Goal: Task Accomplishment & Management: Use online tool/utility

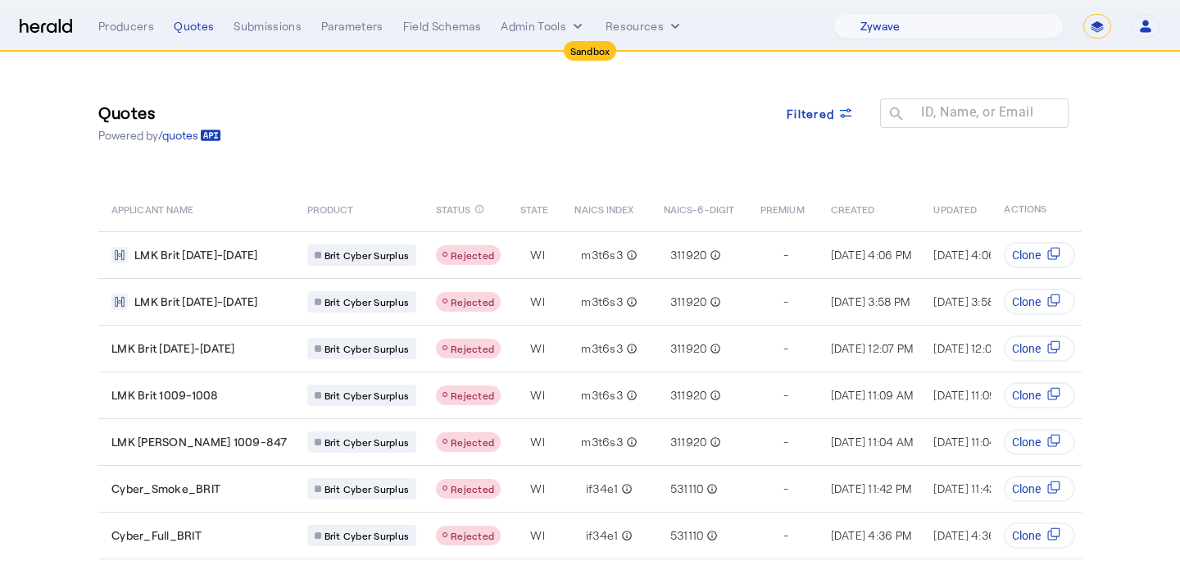
select select "pfm_r9a7_zywave"
select select "*******"
click at [145, 27] on div "Producers" at bounding box center [126, 26] width 56 height 16
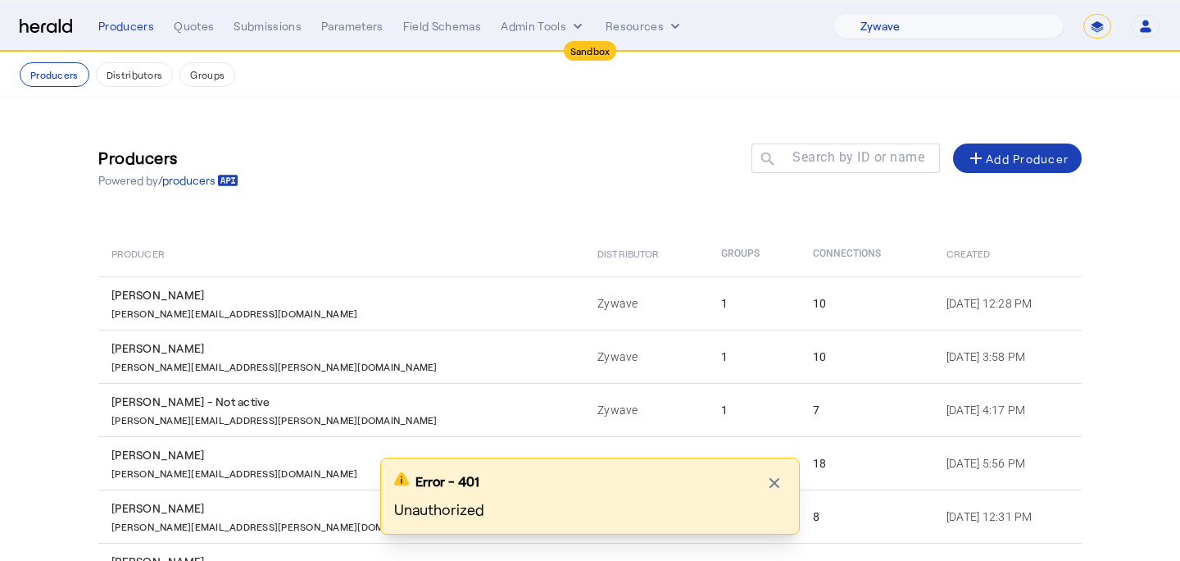
click at [1094, 27] on select "**********" at bounding box center [1098, 26] width 28 height 25
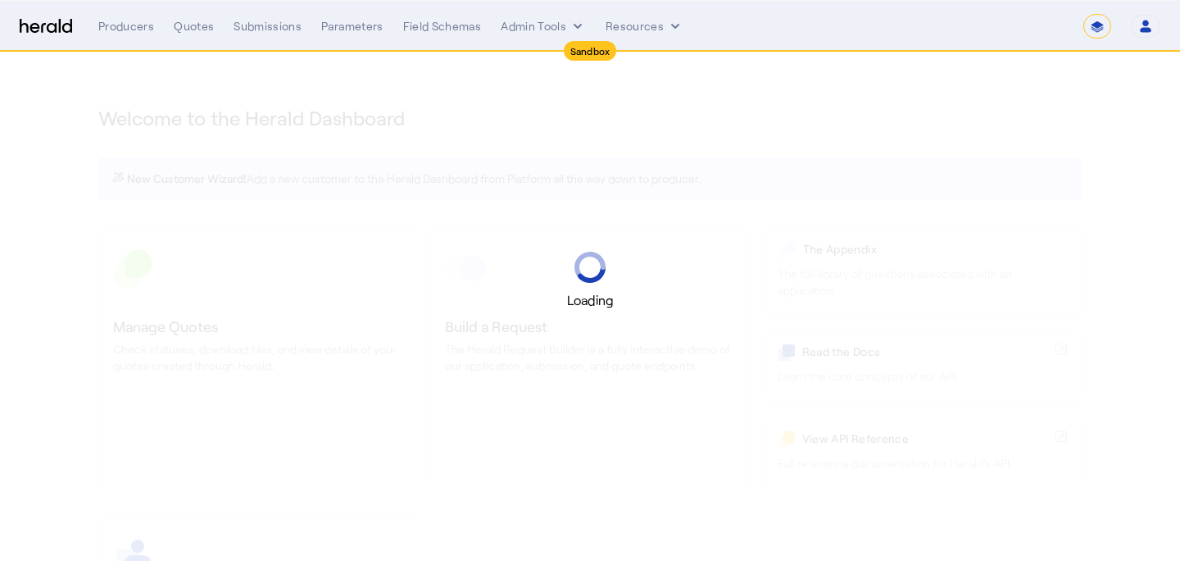
select select "*******"
select select "pfm_r9a7_zywave"
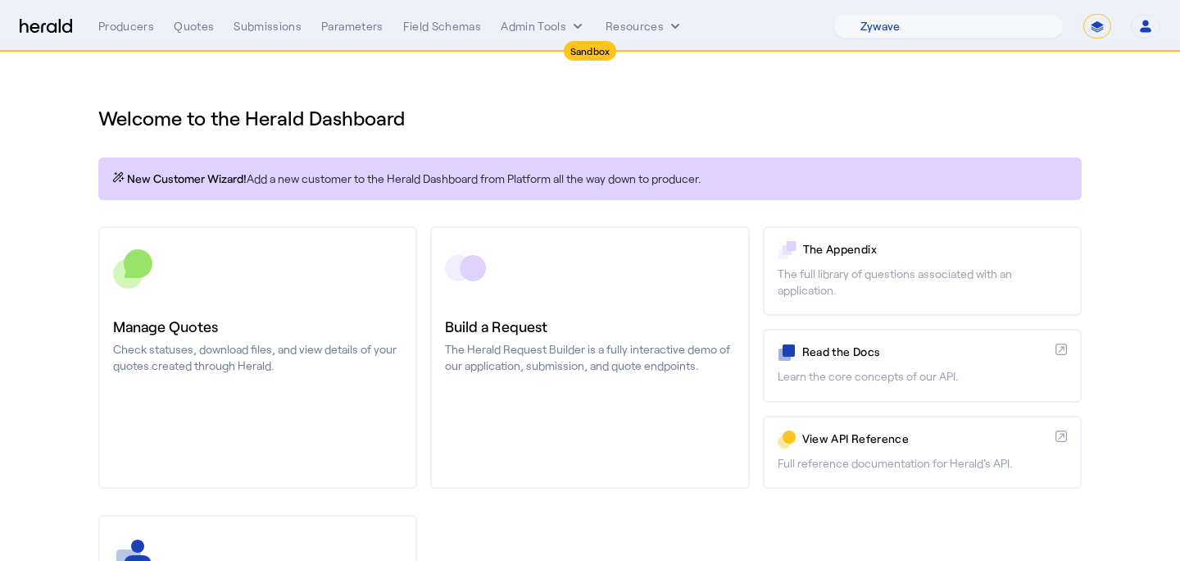
click at [1094, 30] on select "**********" at bounding box center [1098, 26] width 28 height 25
select select "**********"
click at [1084, 14] on select "**********" at bounding box center [1098, 26] width 28 height 25
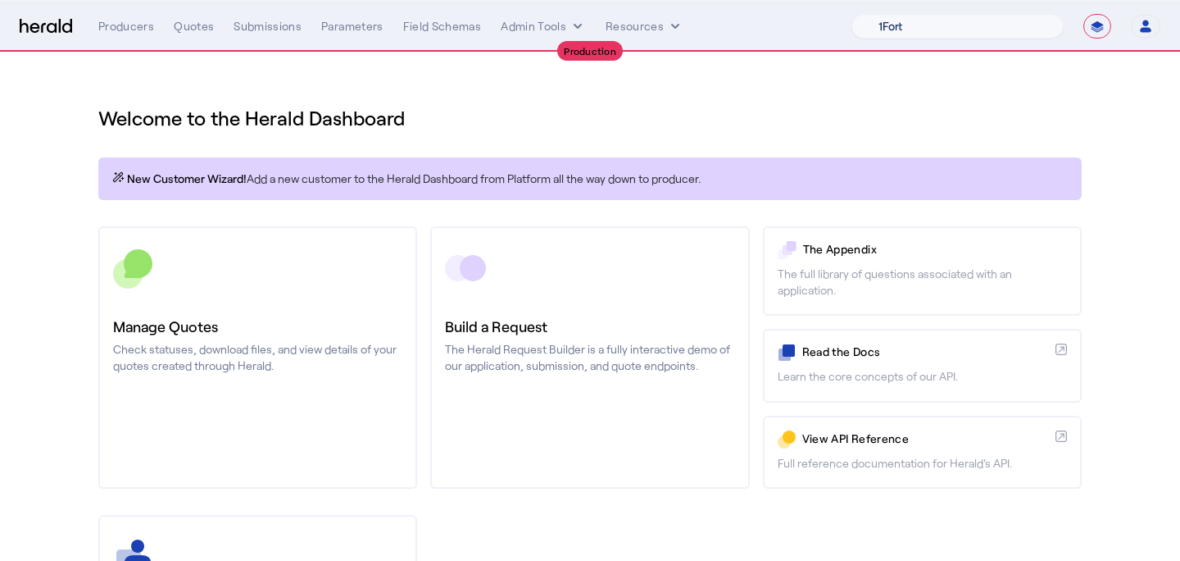
click at [1002, 19] on select "1Fort Affinity Risk Arlington Roe Billy BindHQ Bunker CRC Campus Coverage Citad…" at bounding box center [958, 26] width 212 height 25
select select "pfm_a9p2_hib_marketplace"
click at [852, 14] on select "1Fort Affinity Risk Arlington Roe Billy BindHQ Bunker CRC Campus Coverage Citad…" at bounding box center [958, 26] width 212 height 25
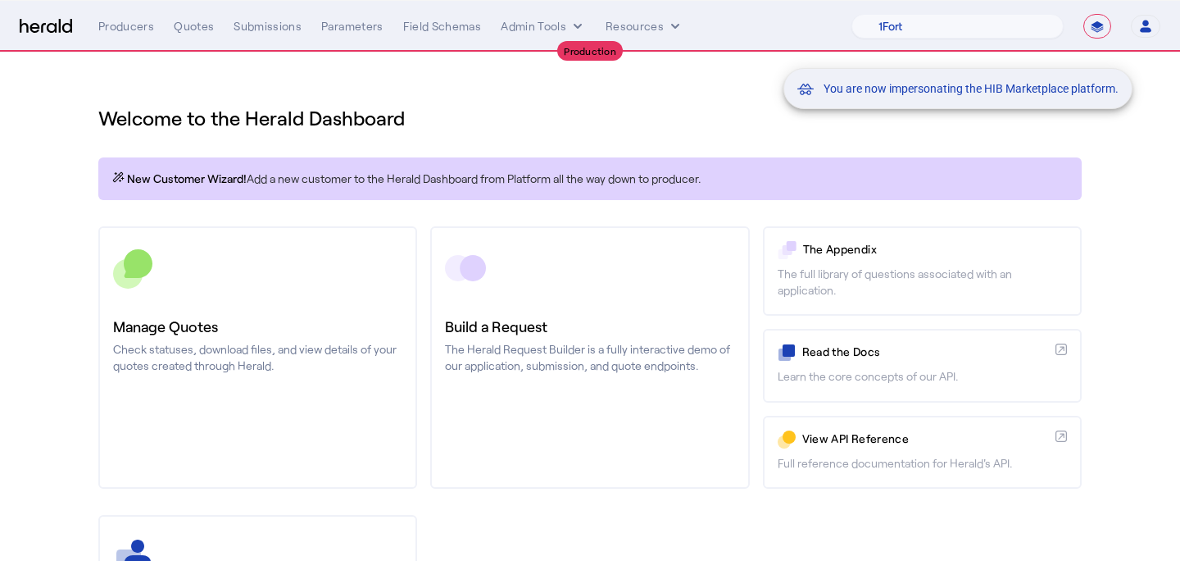
click at [288, 303] on div "You are now impersonating the HIB Marketplace platform." at bounding box center [590, 280] width 1180 height 561
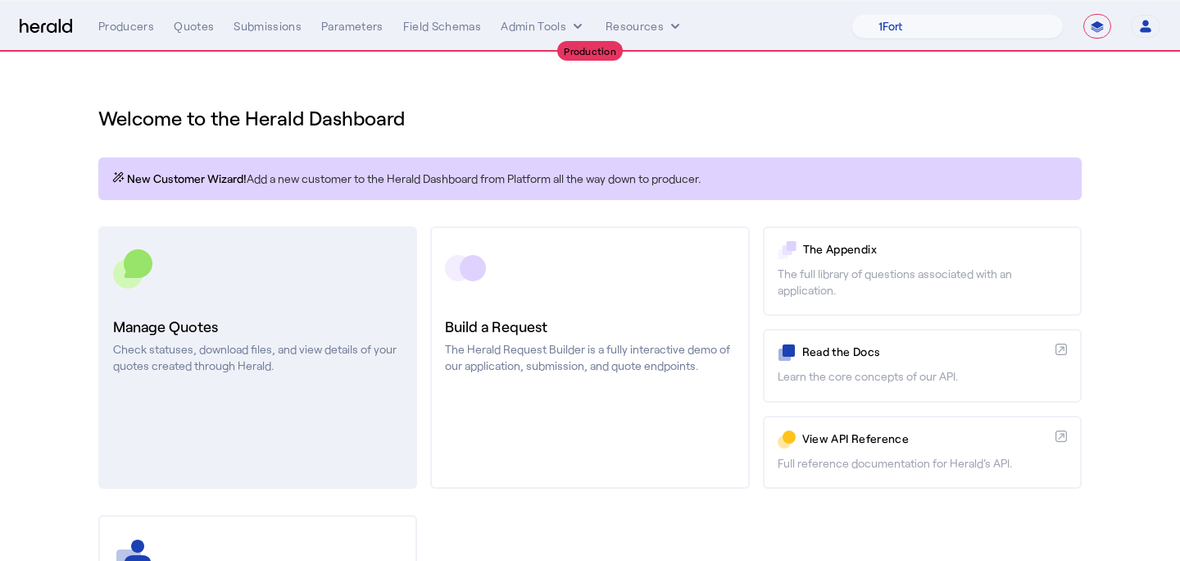
click at [294, 319] on h3 "Manage Quotes" at bounding box center [257, 326] width 289 height 23
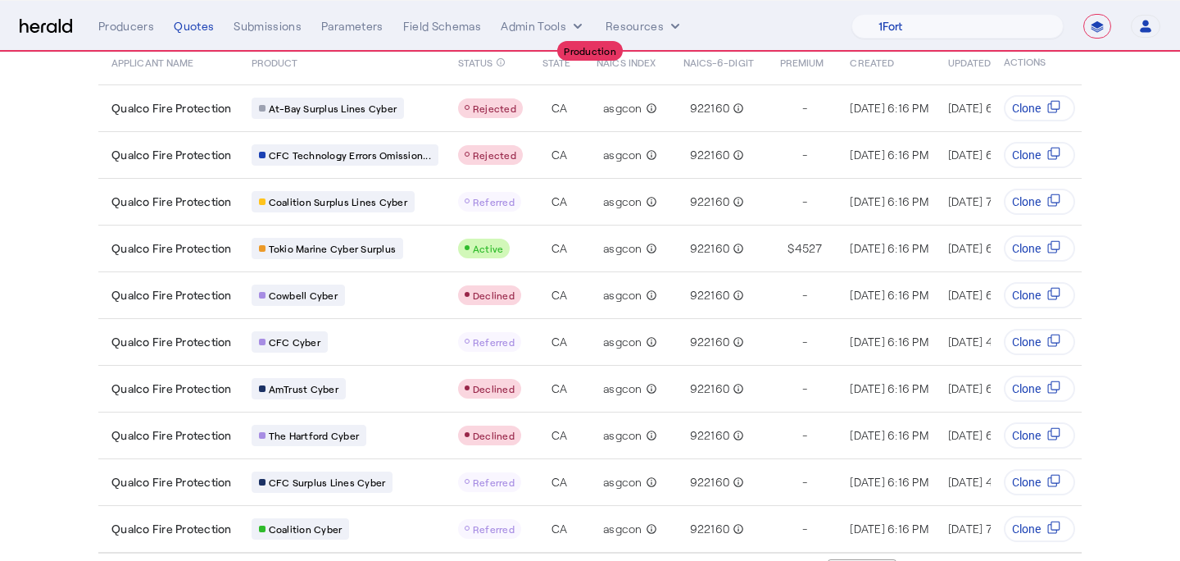
scroll to position [152, 0]
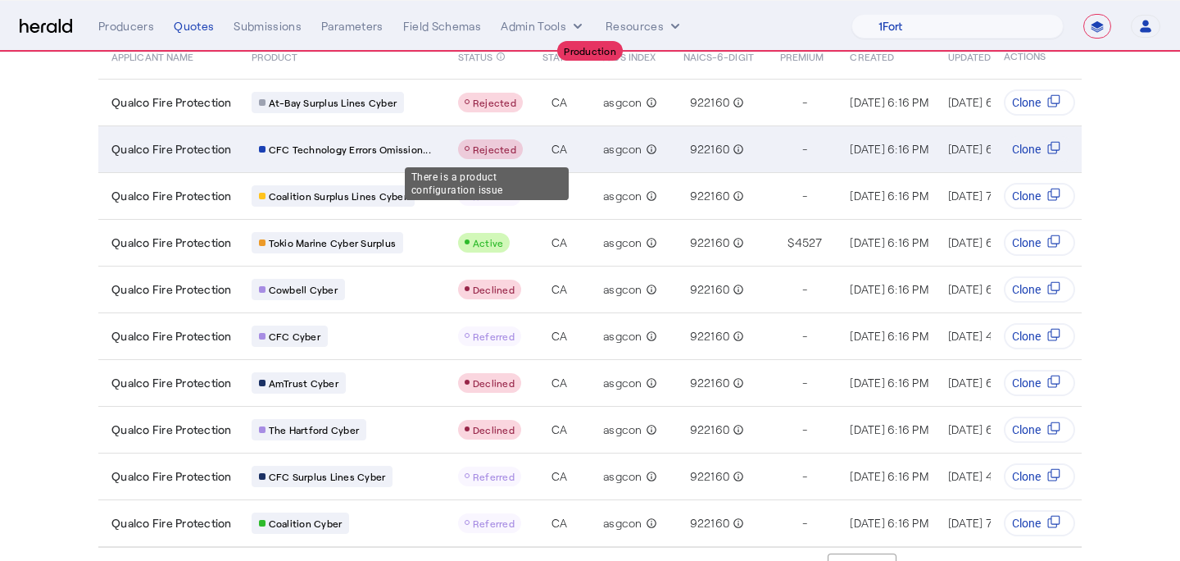
click at [490, 156] on div "Table view of all quotes submitted by your platform" at bounding box center [490, 149] width 65 height 20
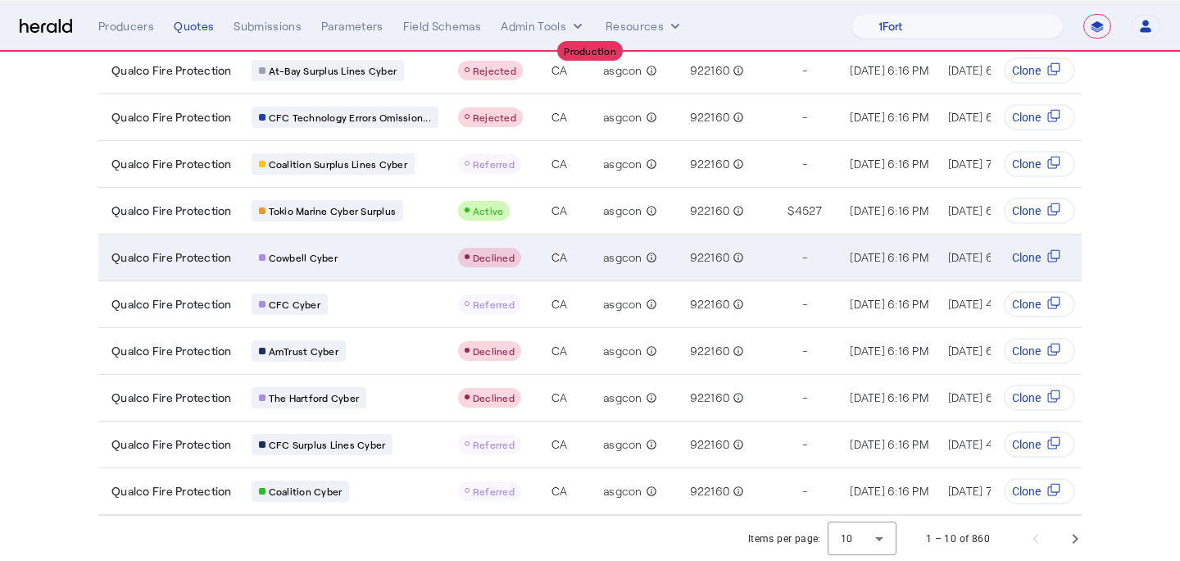
scroll to position [0, 0]
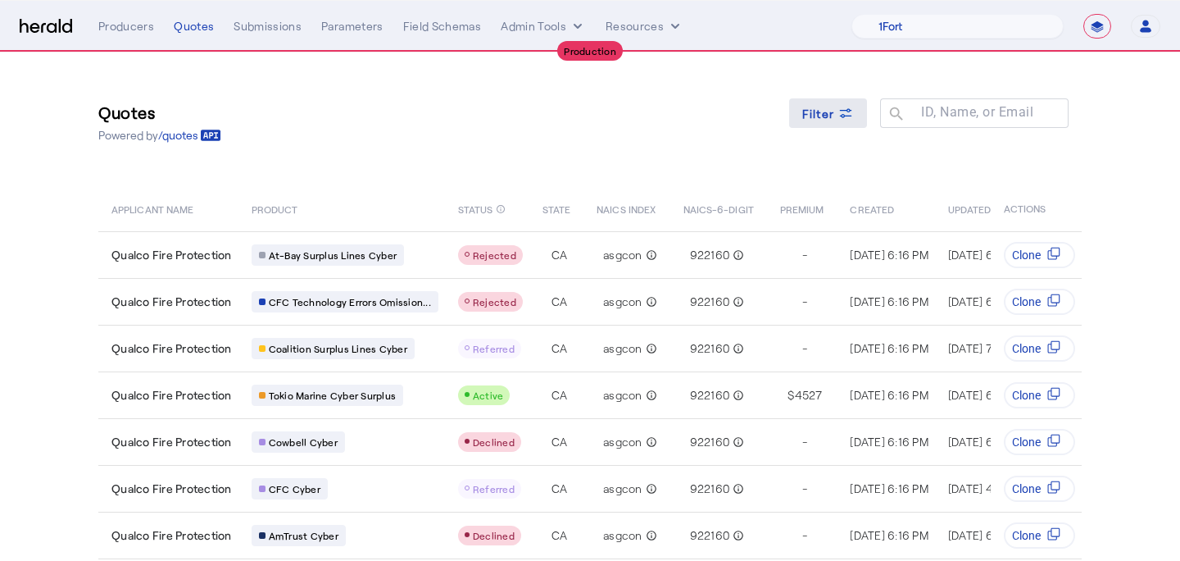
click at [823, 111] on span "Filter" at bounding box center [818, 113] width 33 height 17
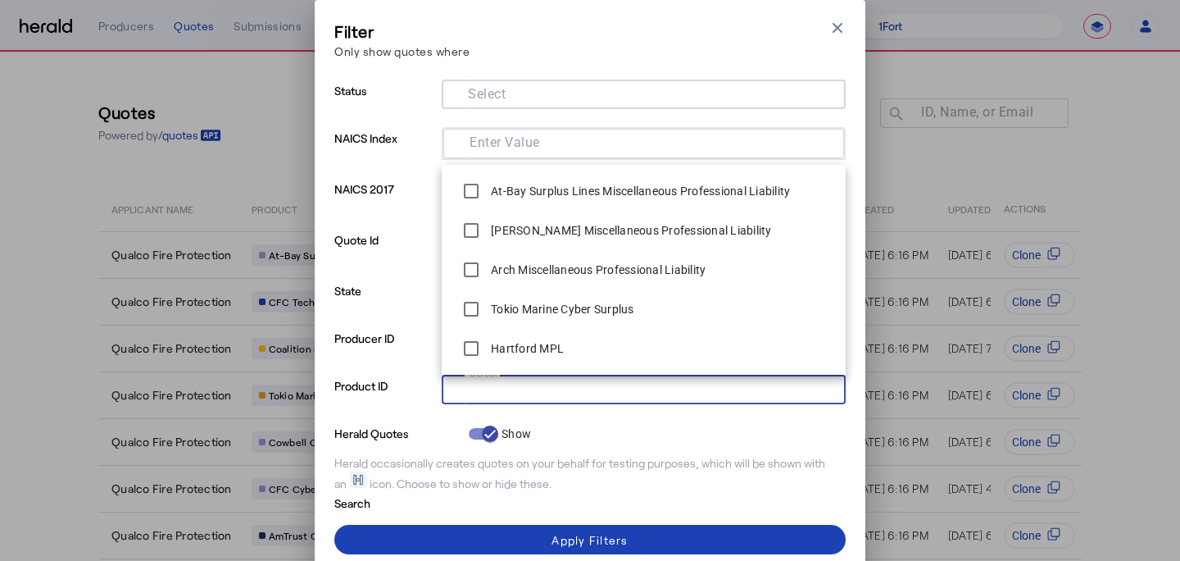
click at [501, 397] on input "Select" at bounding box center [640, 388] width 371 height 20
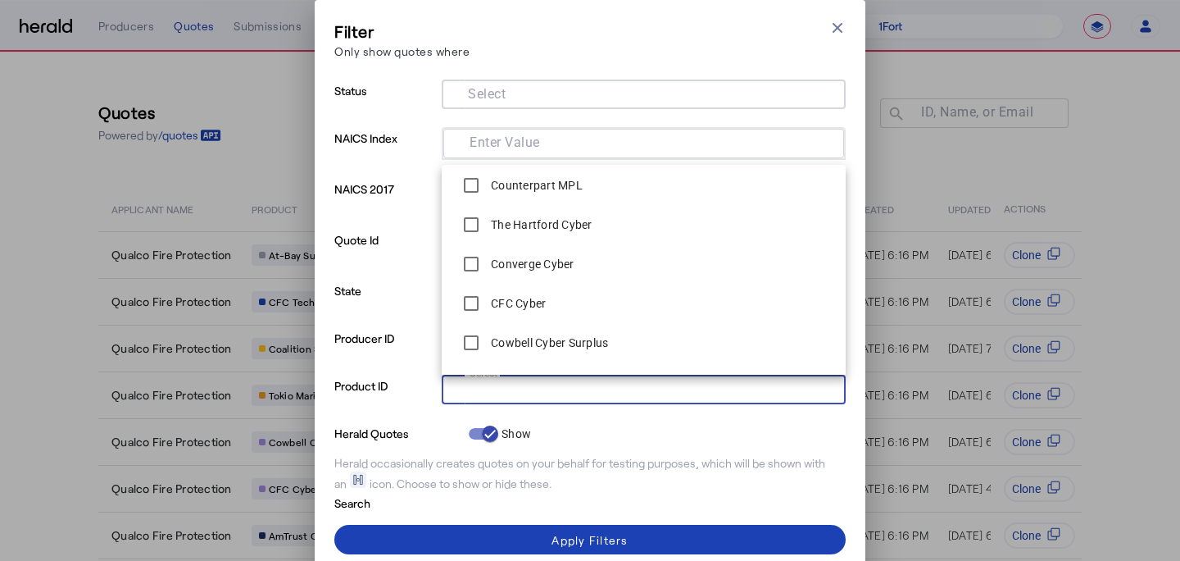
scroll to position [389, 0]
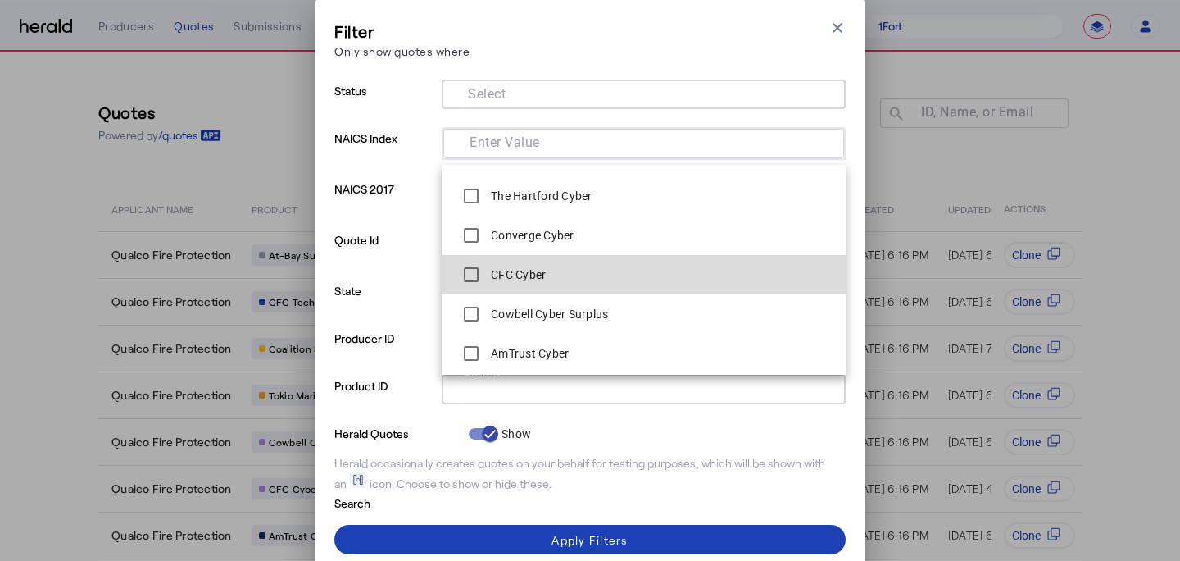
click at [527, 277] on label "CFC Cyber" at bounding box center [517, 274] width 58 height 16
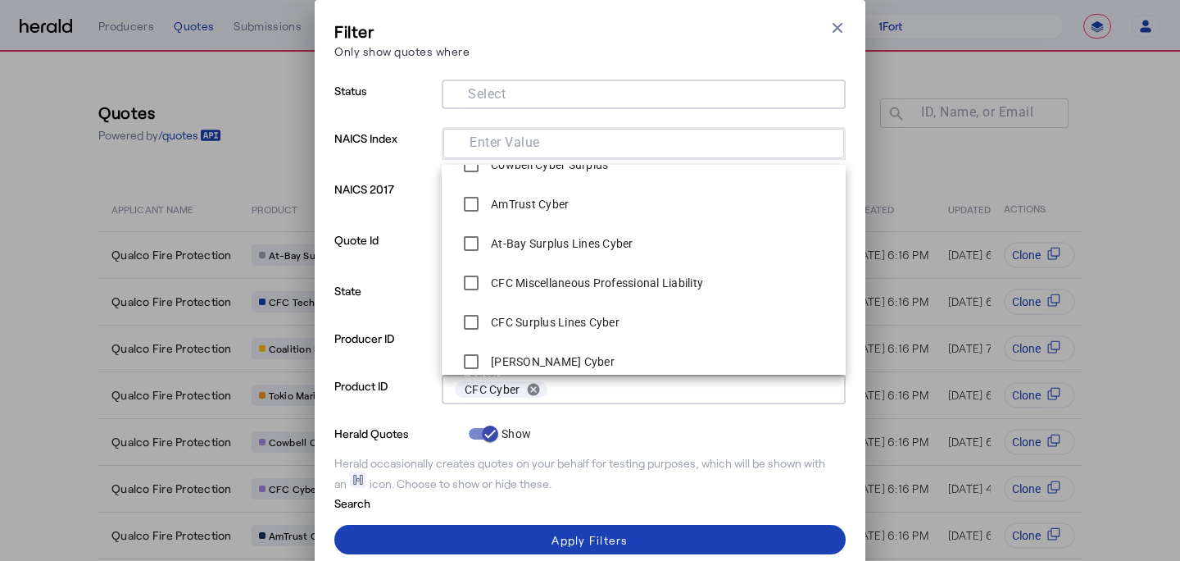
click at [527, 284] on label "CFC Miscellaneous Professional Liability" at bounding box center [596, 283] width 216 height 16
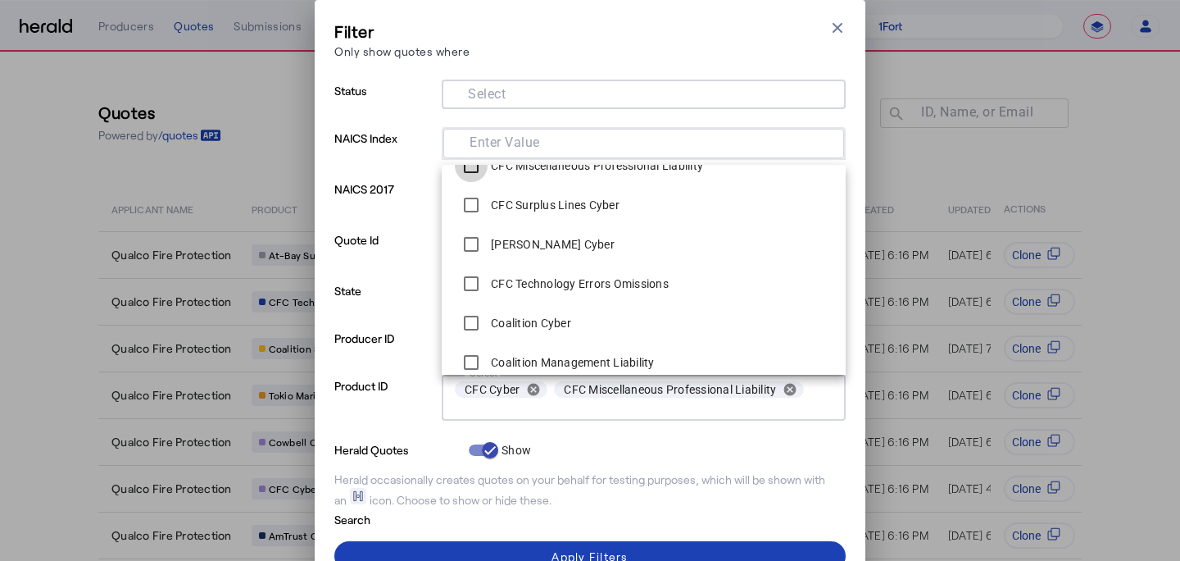
scroll to position [659, 0]
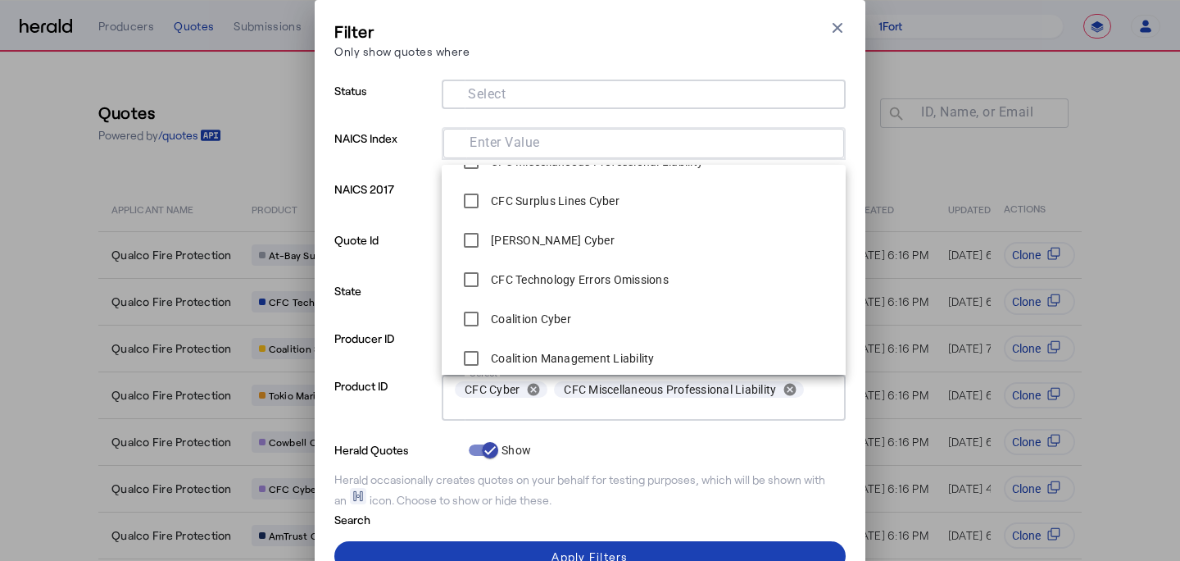
click at [527, 284] on label "CFC Technology Errors Omissions" at bounding box center [578, 279] width 181 height 16
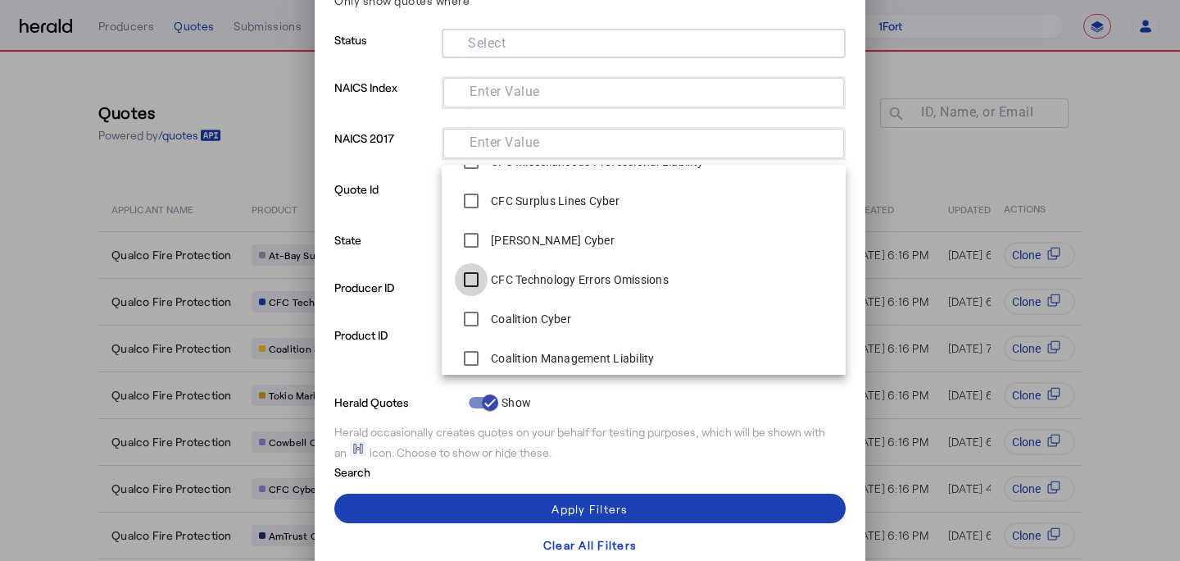
scroll to position [52, 0]
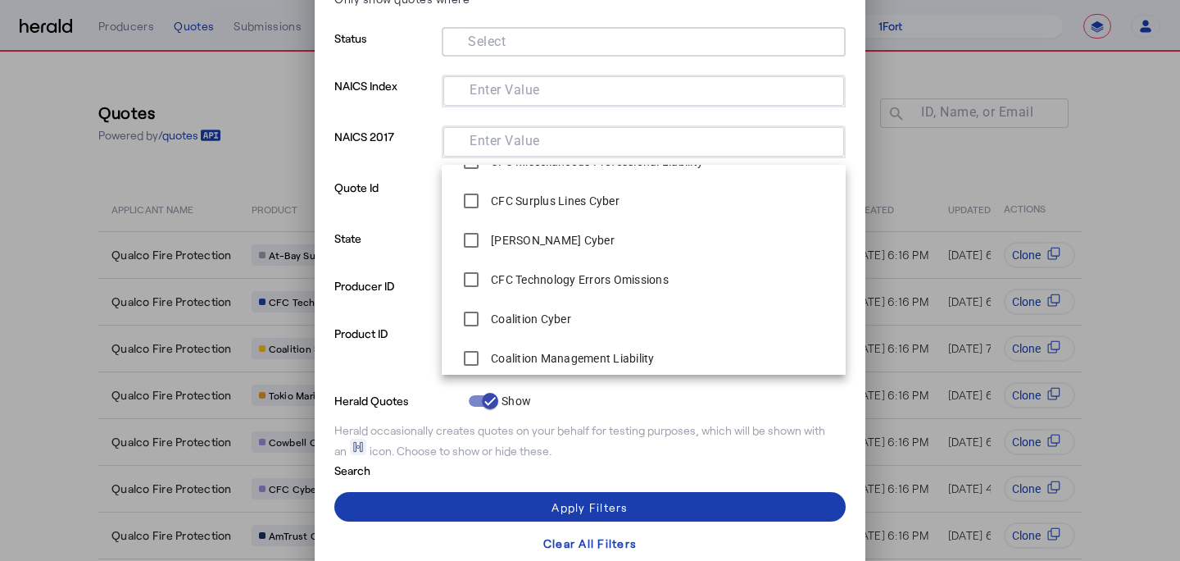
click at [486, 502] on span at bounding box center [589, 506] width 511 height 39
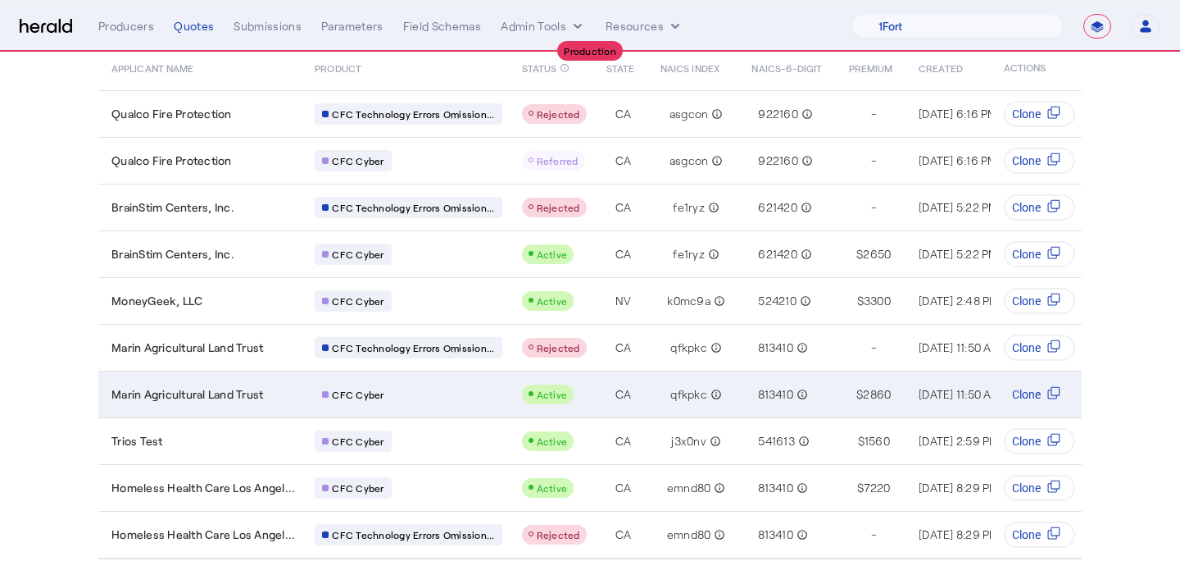
scroll to position [184, 0]
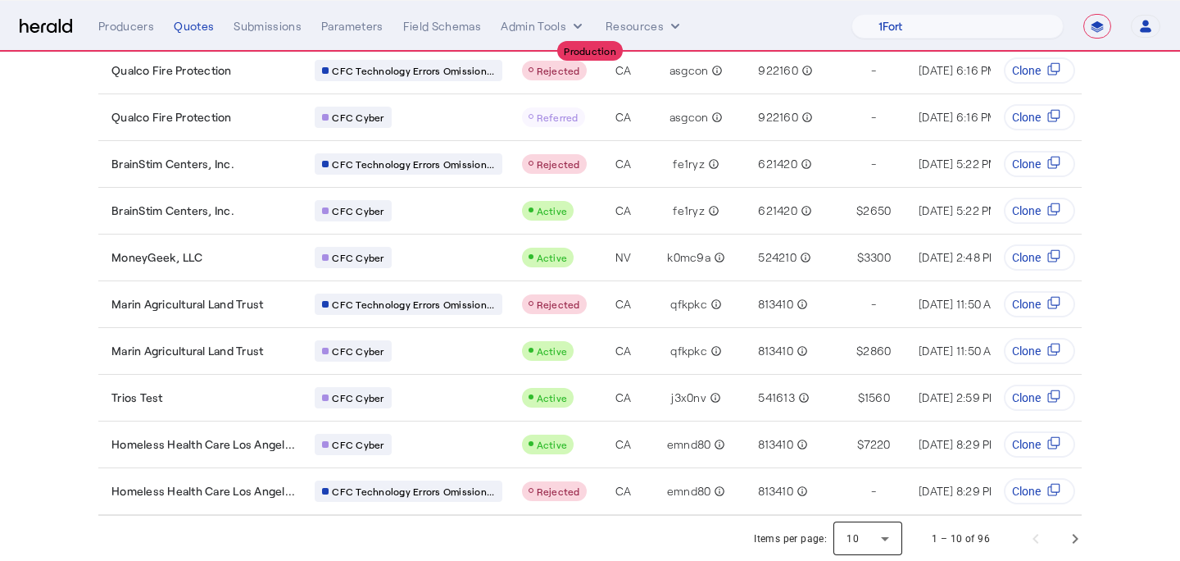
click at [901, 534] on div at bounding box center [868, 538] width 69 height 39
click at [880, 469] on mat-option "25" at bounding box center [869, 454] width 69 height 39
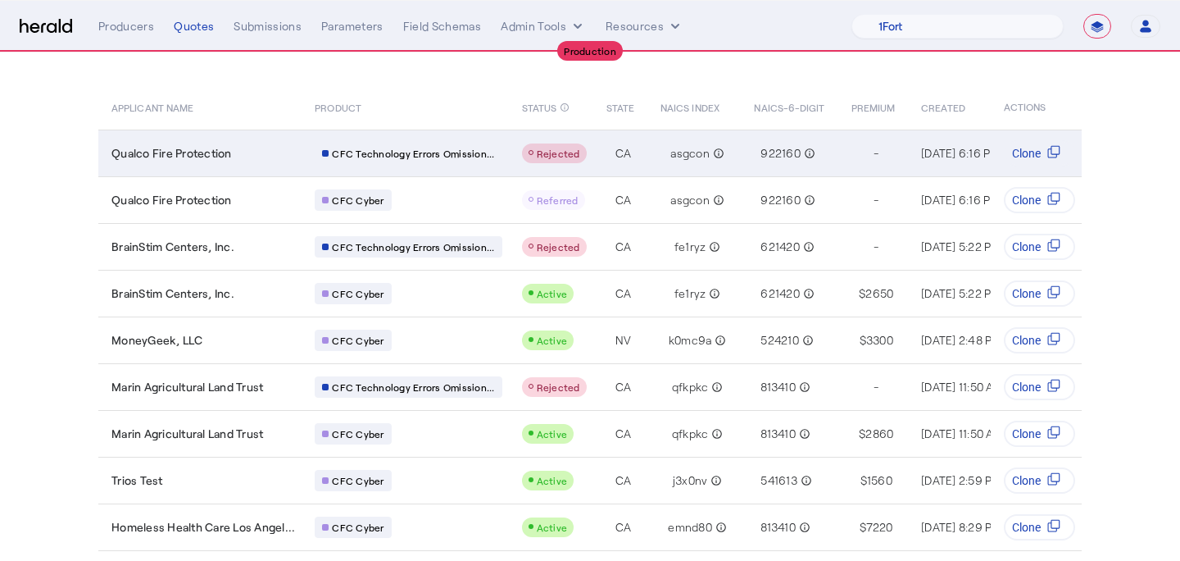
scroll to position [33, 0]
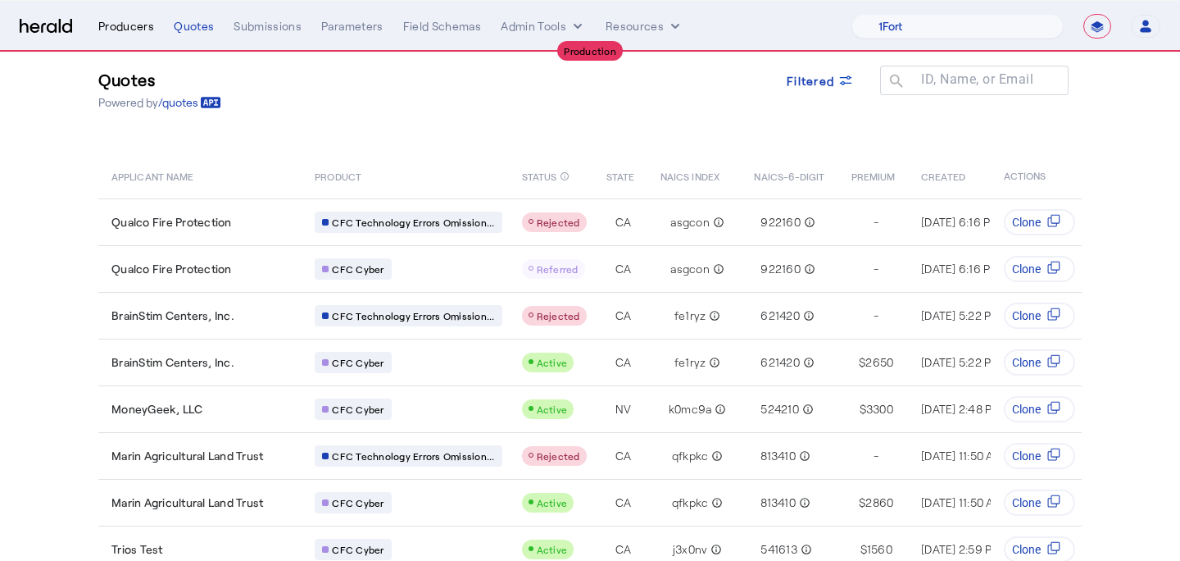
click at [139, 23] on div "Producers" at bounding box center [126, 26] width 56 height 16
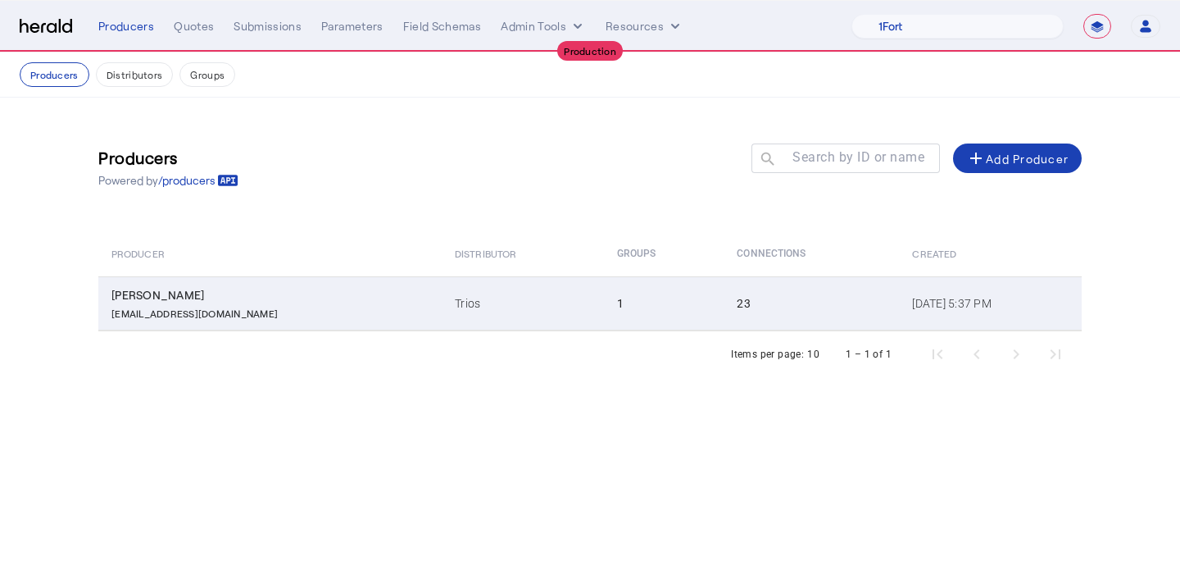
click at [604, 311] on td "1" at bounding box center [664, 303] width 120 height 54
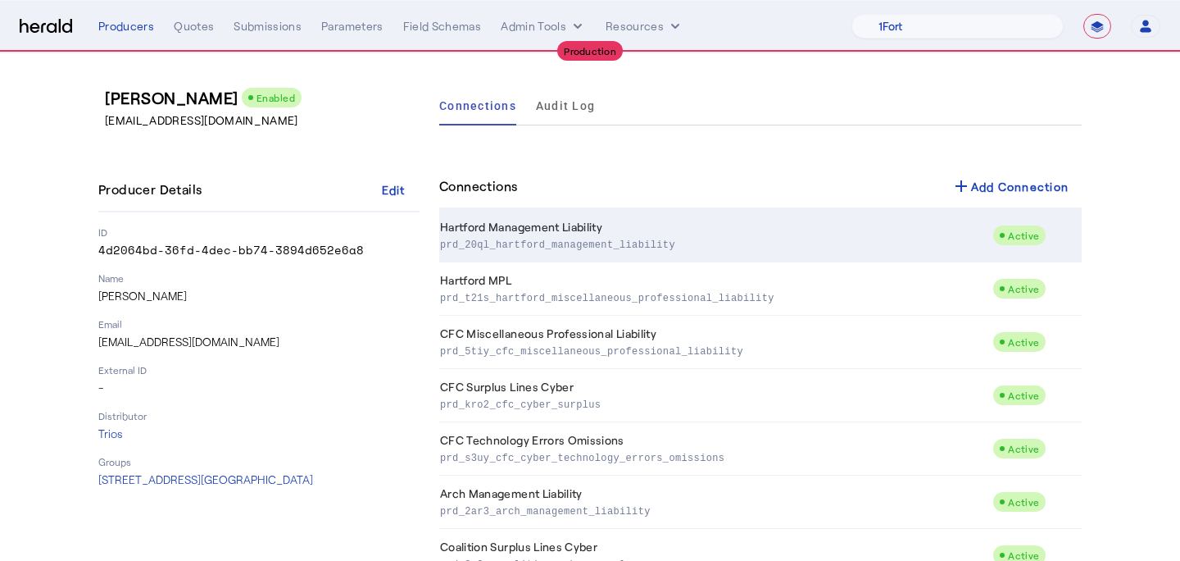
scroll to position [45, 0]
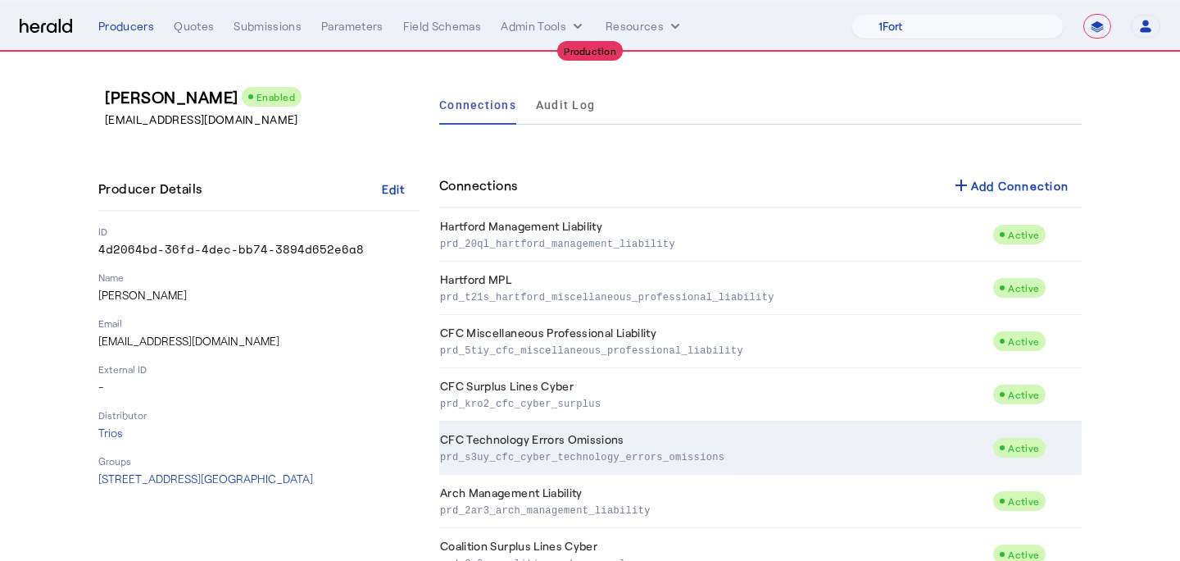
click at [564, 440] on td "CFC Technology Errors Omissions prd_s3uy_cfc_cyber_technology_errors_omissions" at bounding box center [715, 447] width 553 height 53
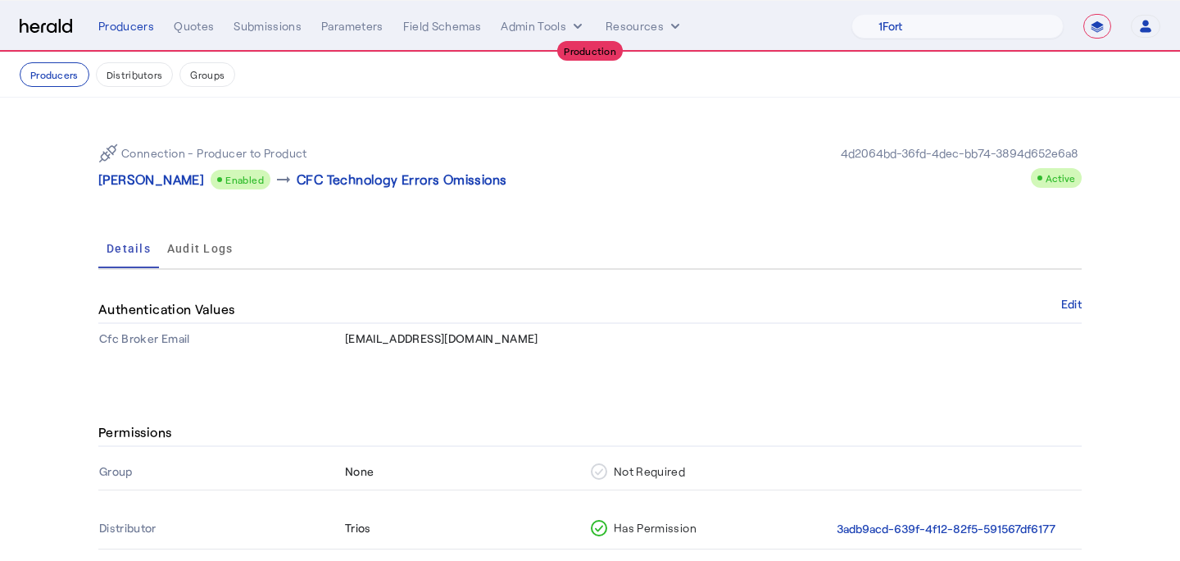
click at [473, 343] on td "rapgar@trios-ins.com" at bounding box center [713, 339] width 738 height 30
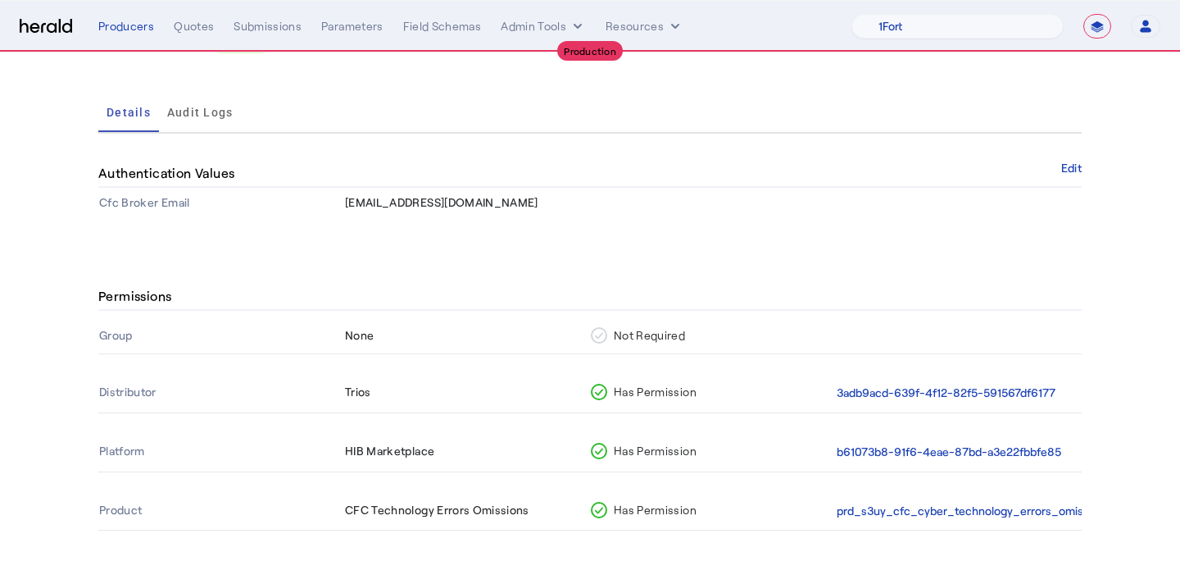
scroll to position [158, 0]
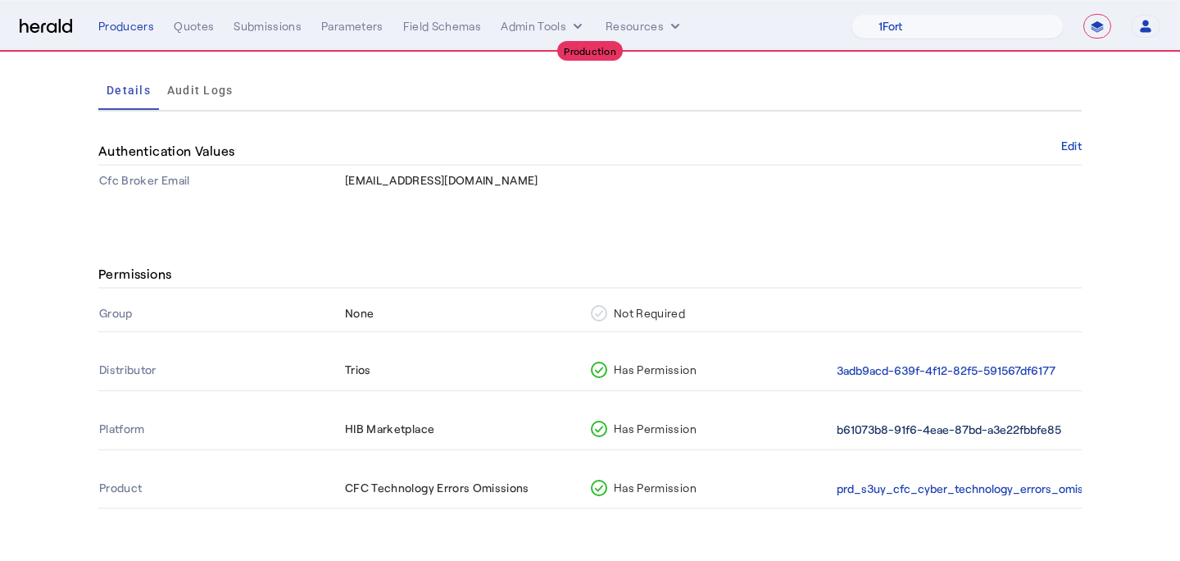
click at [920, 423] on button "b61073b8-91f6-4eae-87bd-a3e22fbbfe85" at bounding box center [949, 429] width 225 height 19
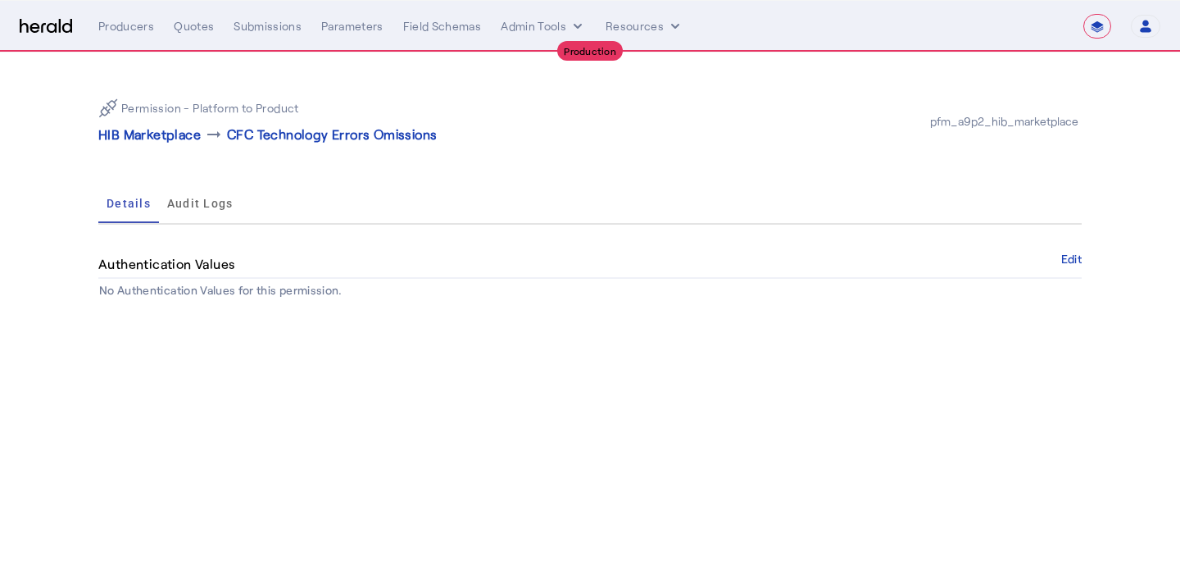
select select "pfm_a9p2_hib_marketplace"
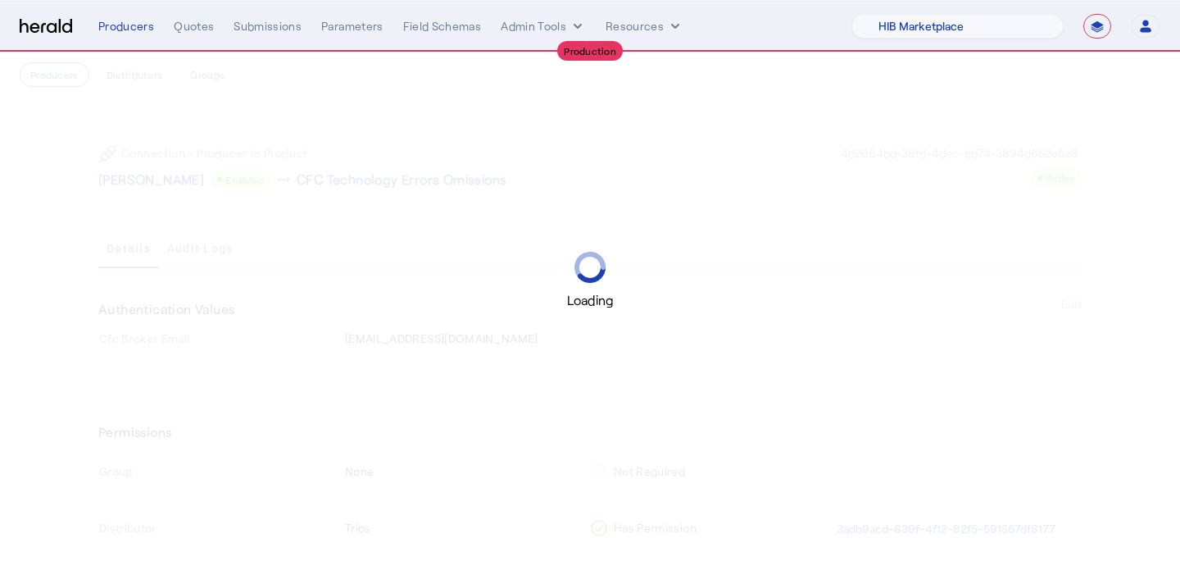
scroll to position [158, 0]
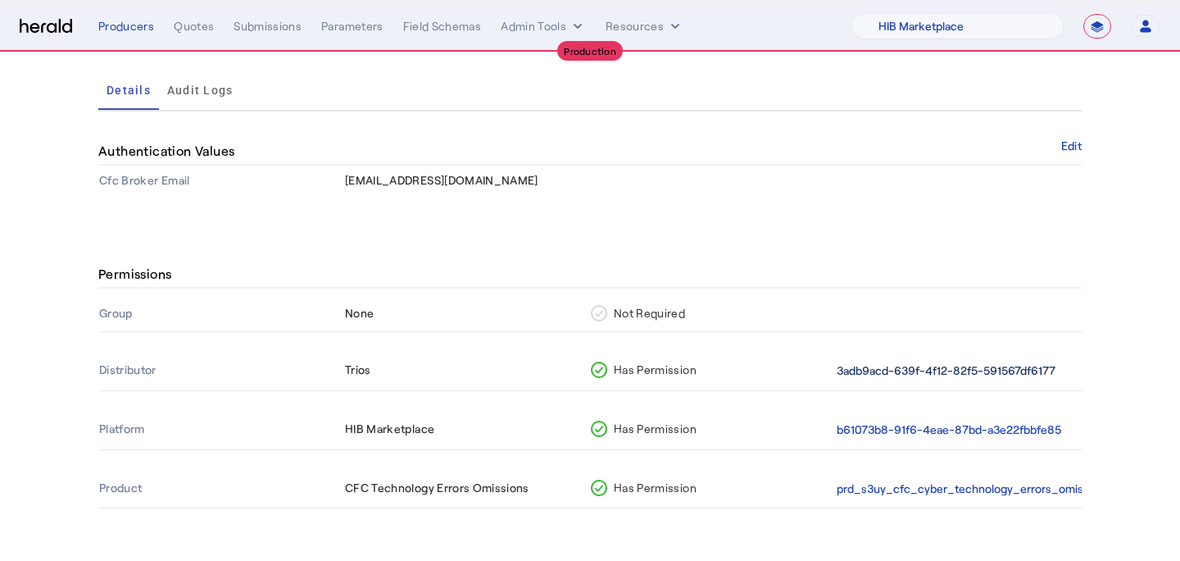
click at [948, 374] on button "3adb9acd-639f-4f12-82f5-591567df6177" at bounding box center [946, 370] width 219 height 19
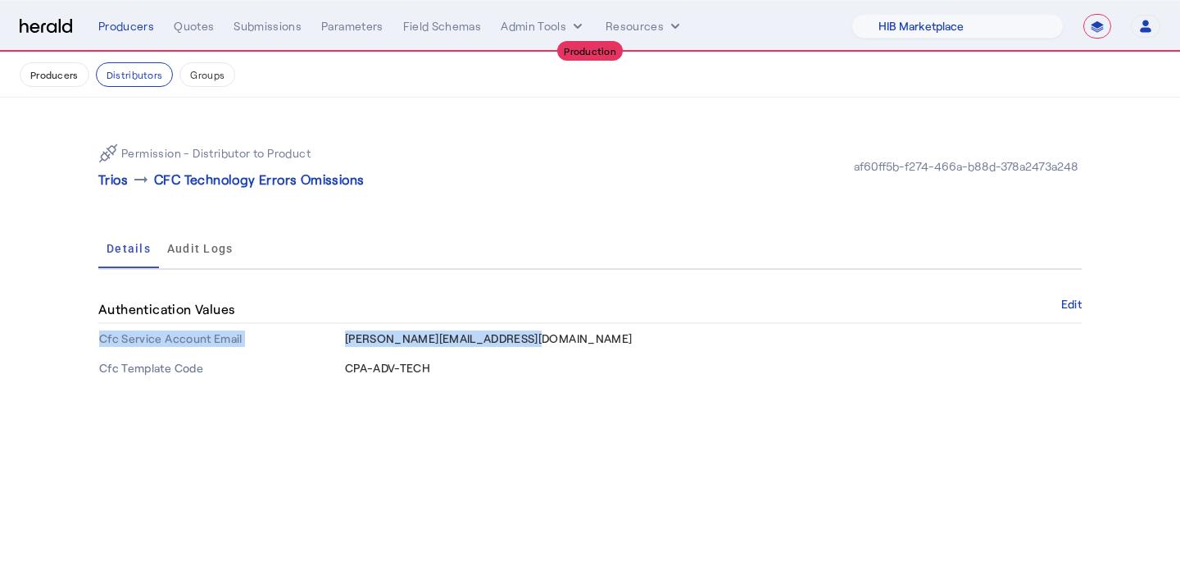
drag, startPoint x: 525, startPoint y: 345, endPoint x: 343, endPoint y: 341, distance: 182.0
click at [343, 341] on tr "Cfc Service Account Email heffernan-envoy@heraldapi.com" at bounding box center [590, 339] width 984 height 30
click at [343, 341] on th "Cfc Service Account Email" at bounding box center [221, 339] width 246 height 30
click at [380, 331] on span "heffernan-envoy@heraldapi.com" at bounding box center [488, 338] width 287 height 14
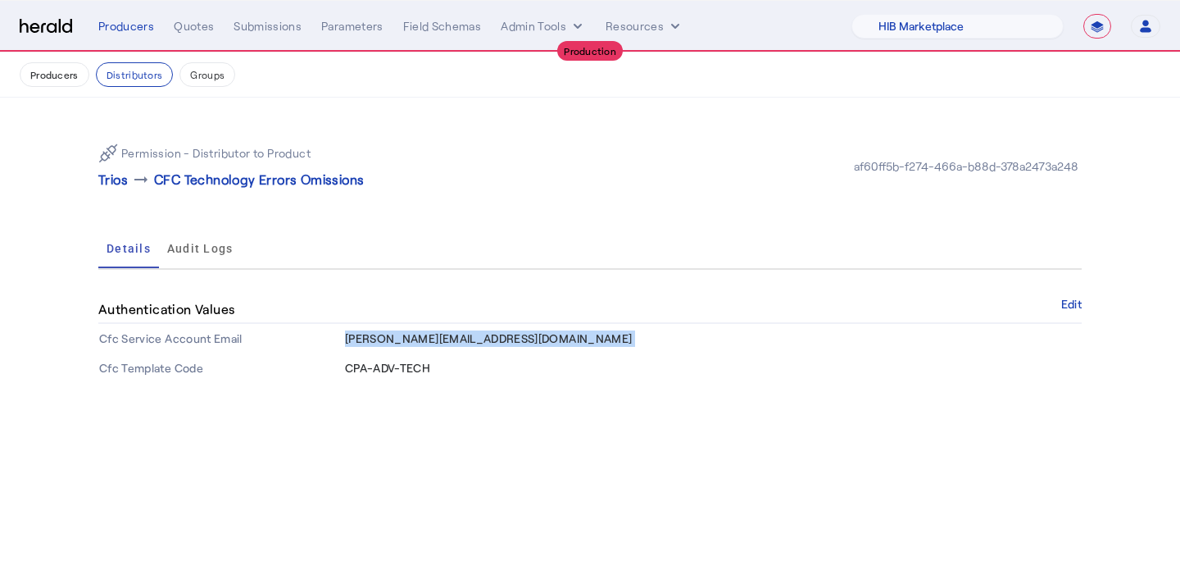
click at [380, 331] on span "heffernan-envoy@heraldapi.com" at bounding box center [488, 338] width 287 height 14
copy span "heffernan-envoy@heraldapi.com"
drag, startPoint x: 448, startPoint y: 368, endPoint x: 347, endPoint y: 366, distance: 100.8
click at [347, 366] on td "CPA-ADV-TECH" at bounding box center [713, 368] width 738 height 30
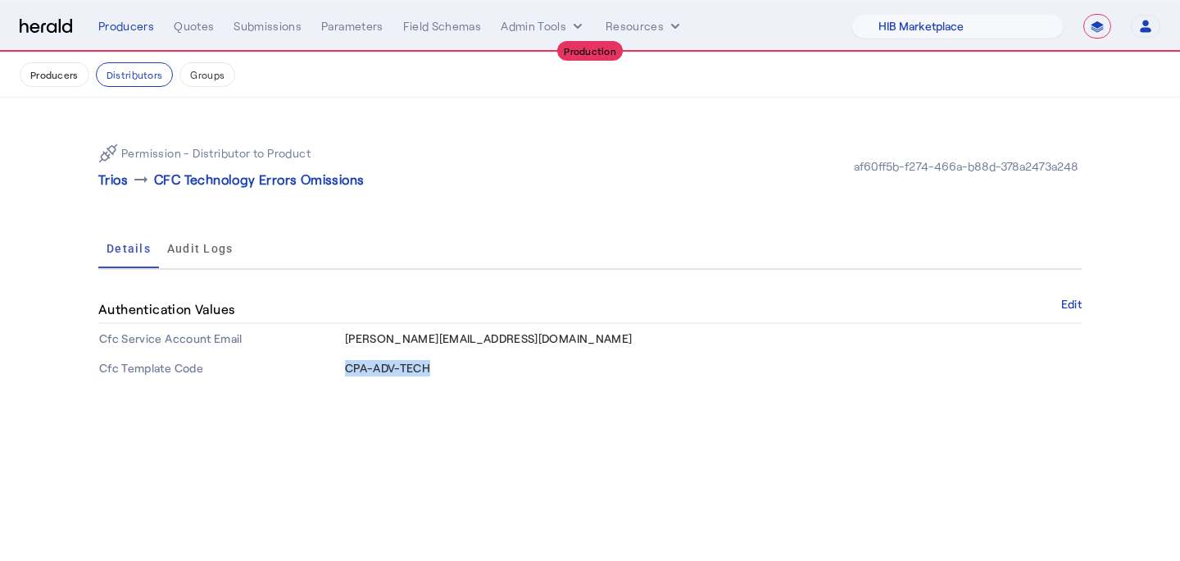
copy span "CPA-ADV-TECH"
click at [199, 18] on div "Quotes" at bounding box center [194, 26] width 40 height 16
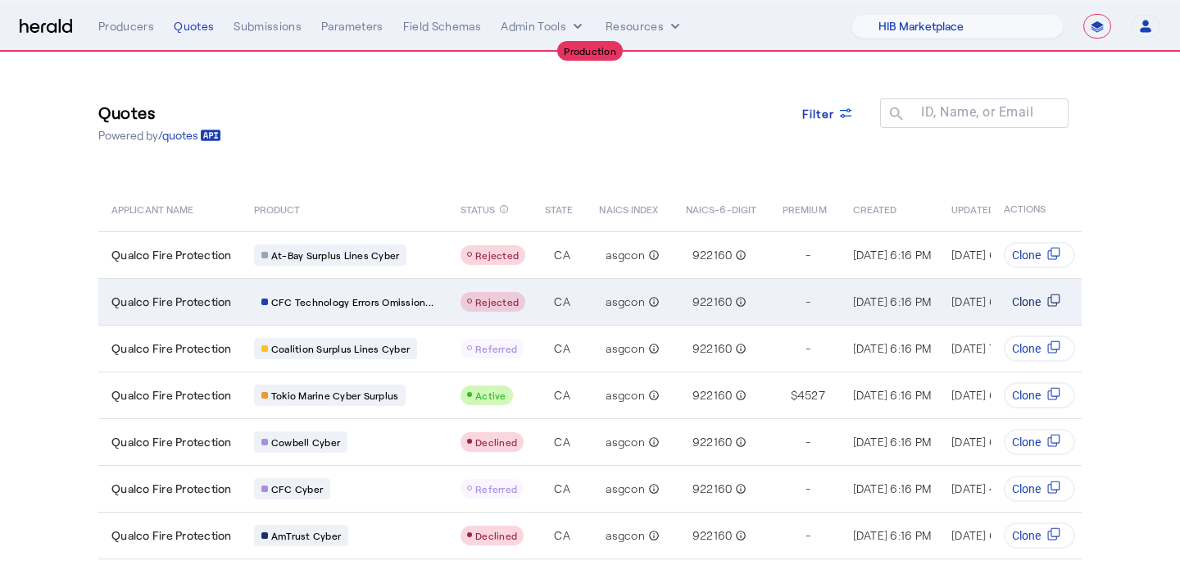
click at [1025, 297] on span "Clone" at bounding box center [1026, 301] width 29 height 16
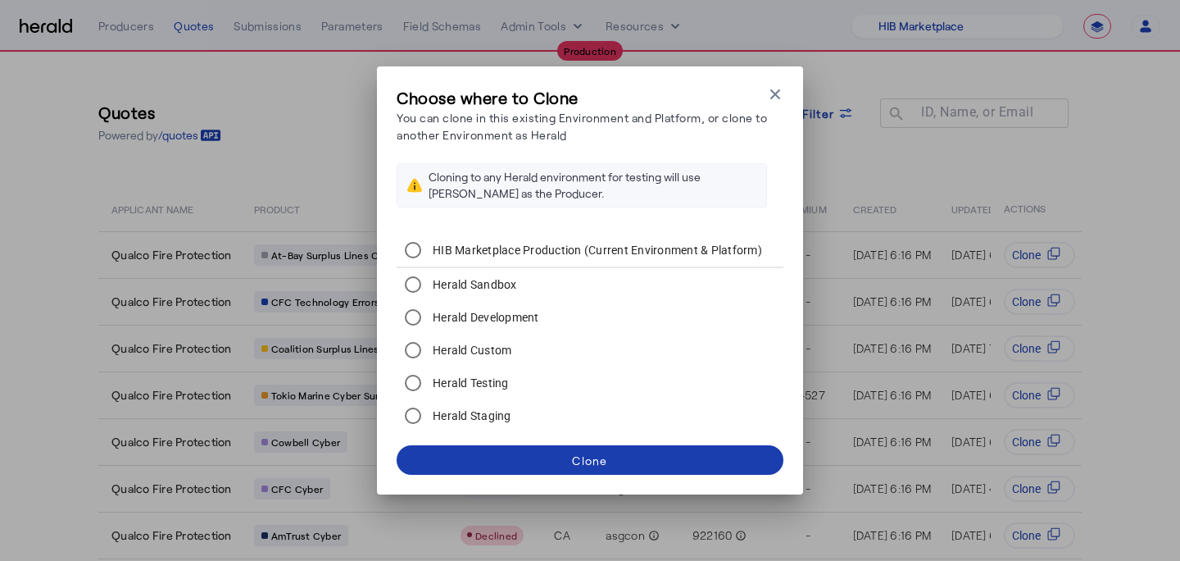
click at [578, 453] on div "Clone" at bounding box center [589, 460] width 35 height 17
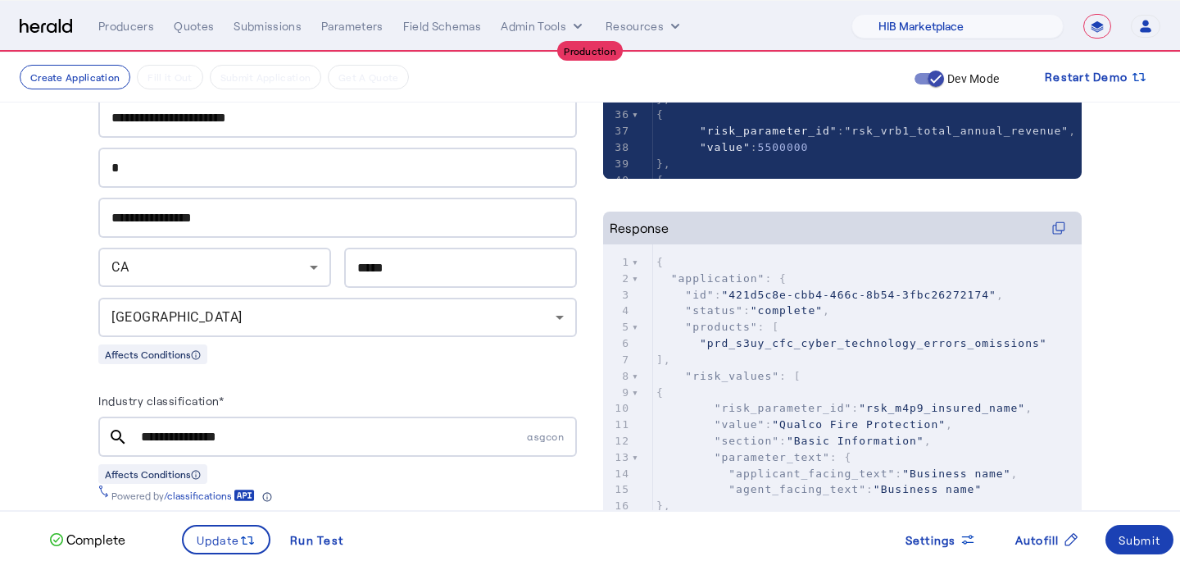
scroll to position [383, 0]
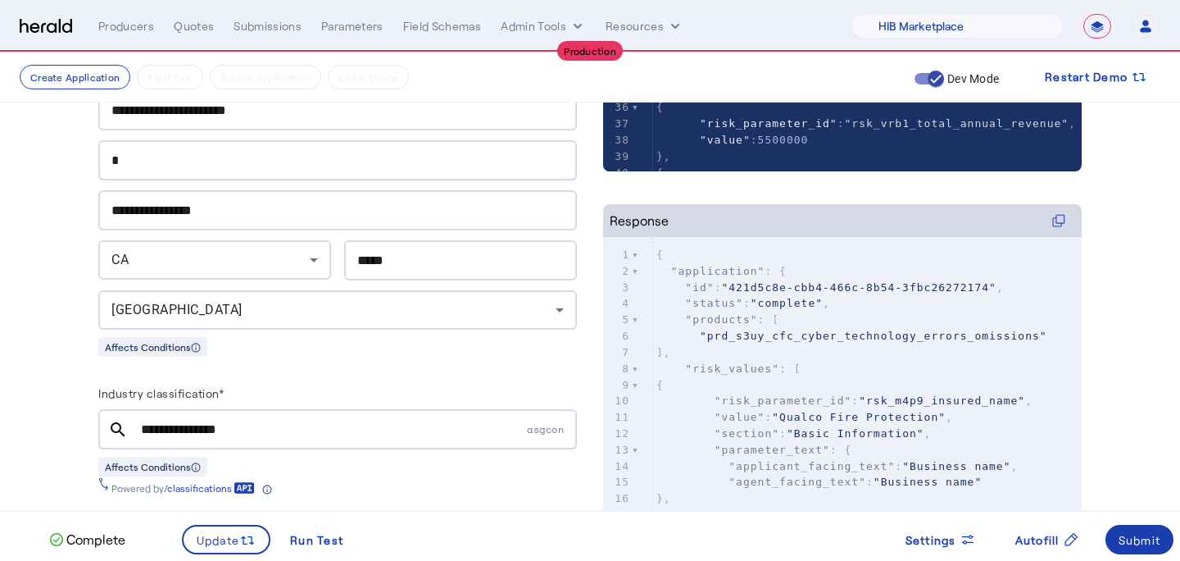
click at [1135, 540] on div "Submit" at bounding box center [1140, 539] width 43 height 17
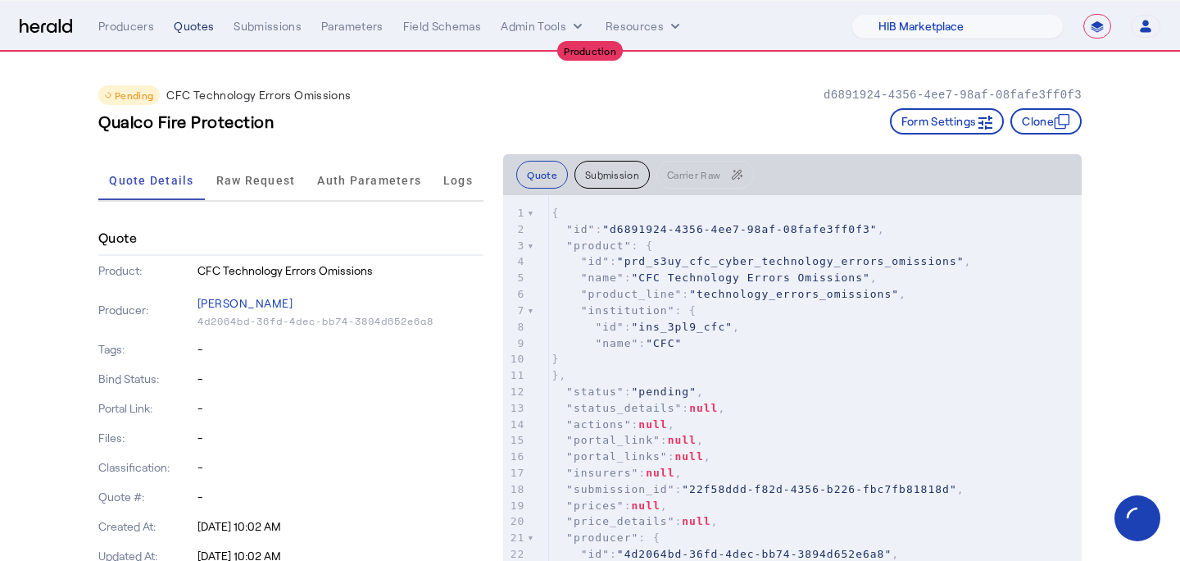
click at [192, 28] on div "Quotes" at bounding box center [194, 26] width 40 height 16
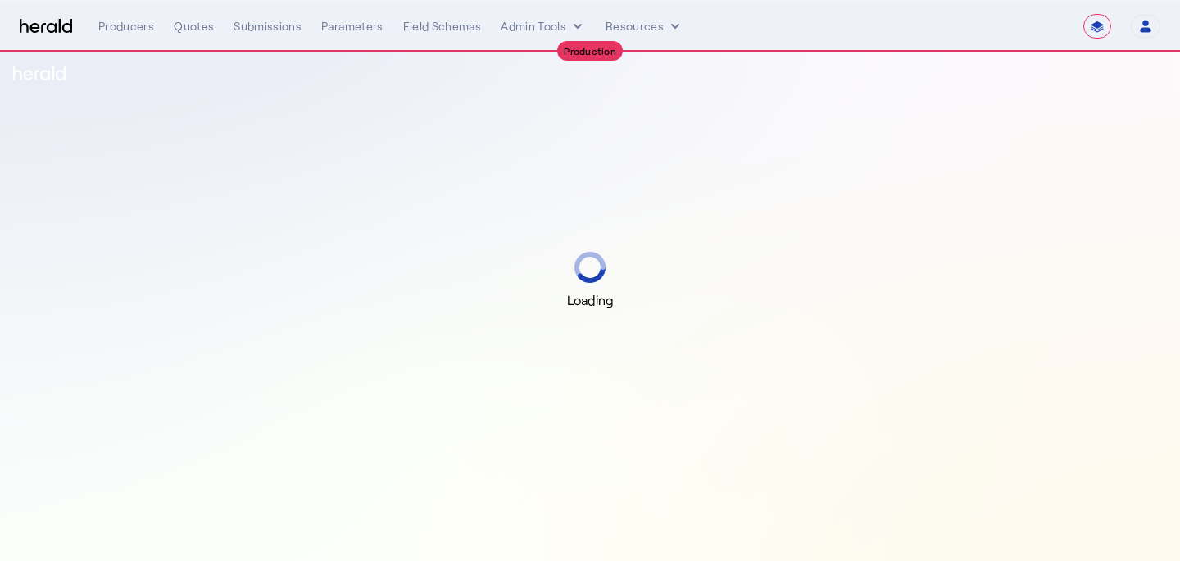
select select "**********"
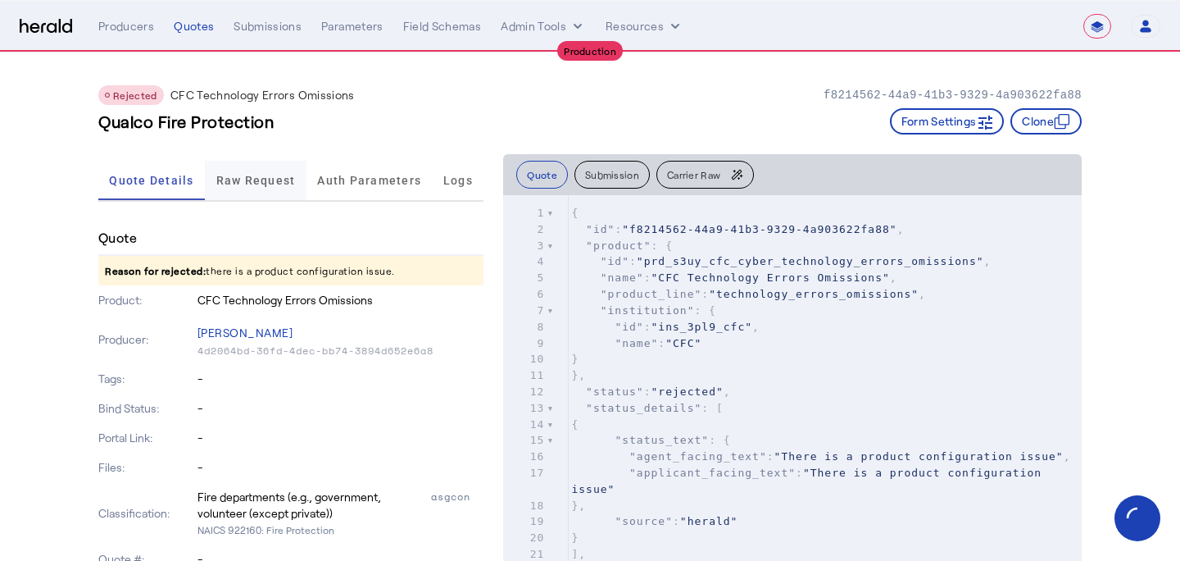
click at [255, 175] on span "Raw Request" at bounding box center [256, 180] width 80 height 11
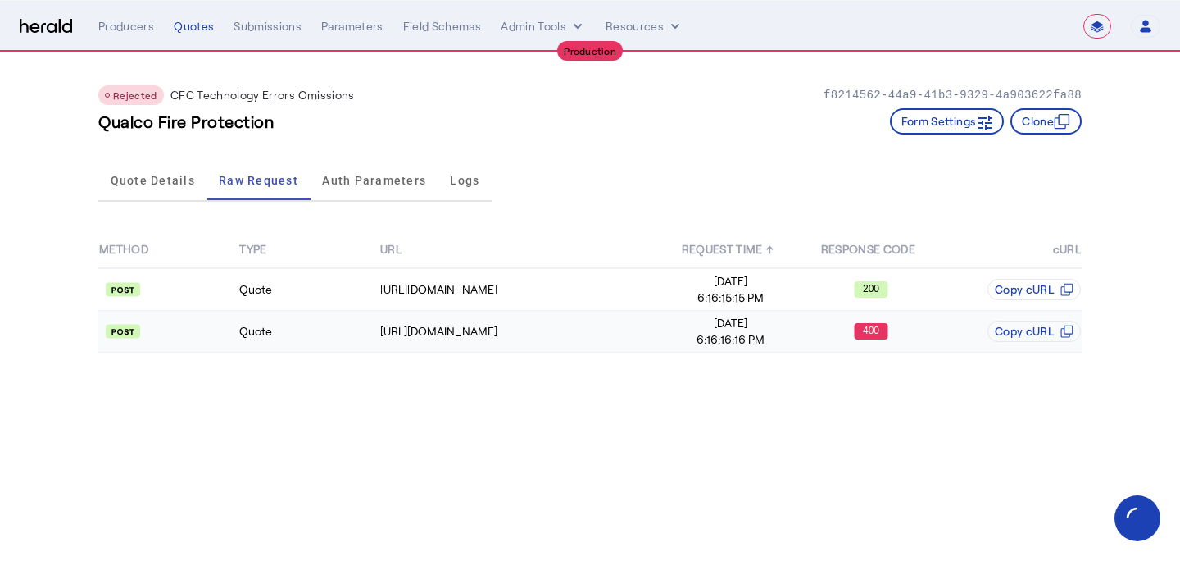
click at [882, 328] on rect at bounding box center [871, 331] width 34 height 16
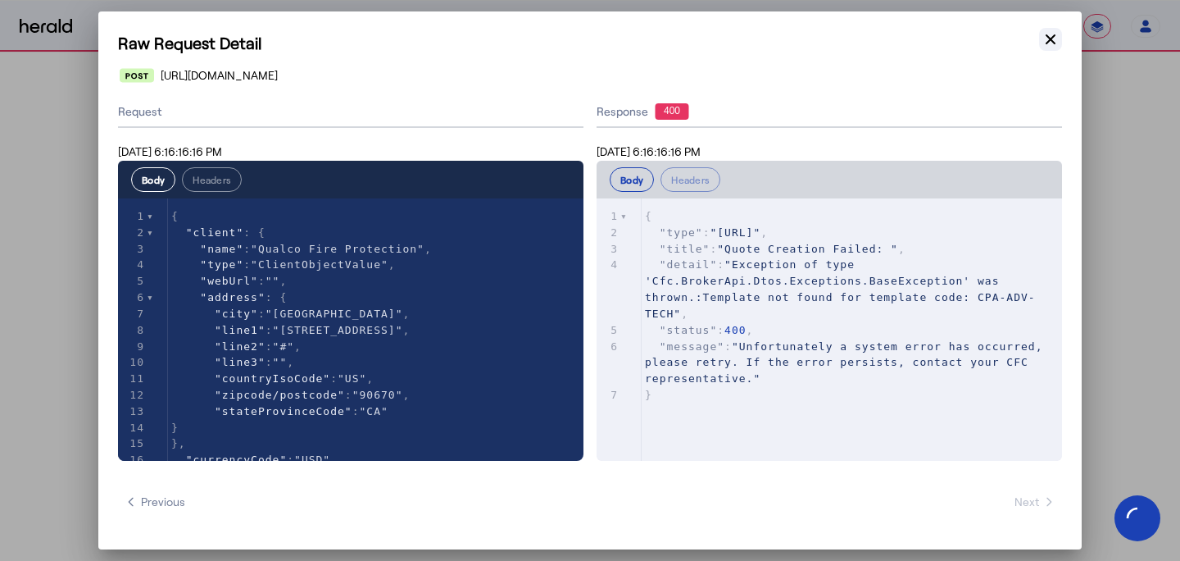
click at [1052, 42] on icon "button" at bounding box center [1051, 39] width 10 height 10
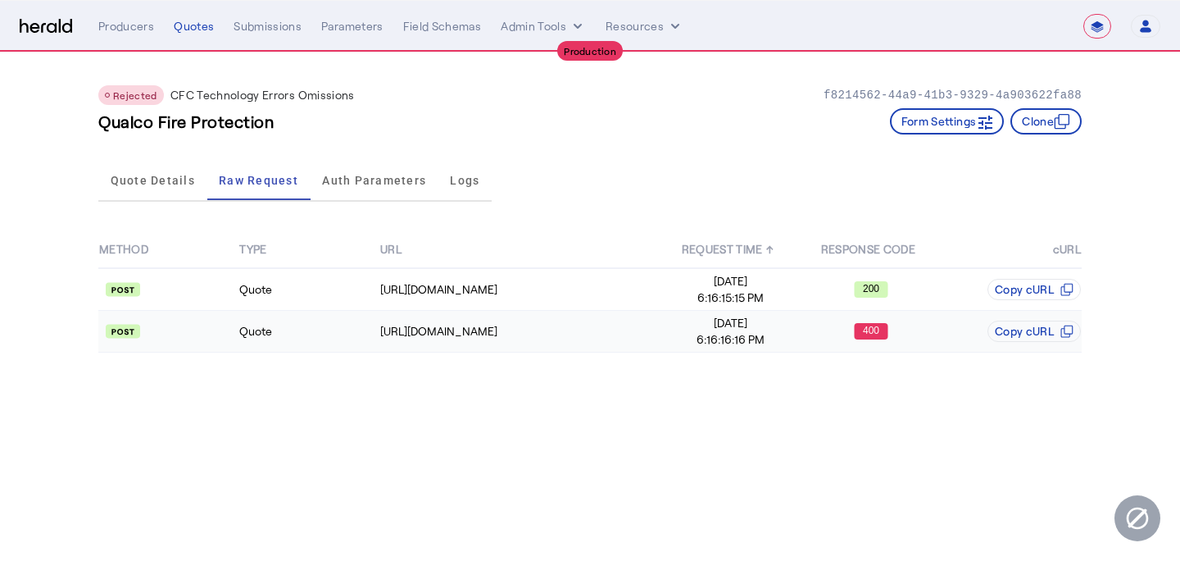
click at [670, 325] on span "[DATE]" at bounding box center [730, 323] width 139 height 16
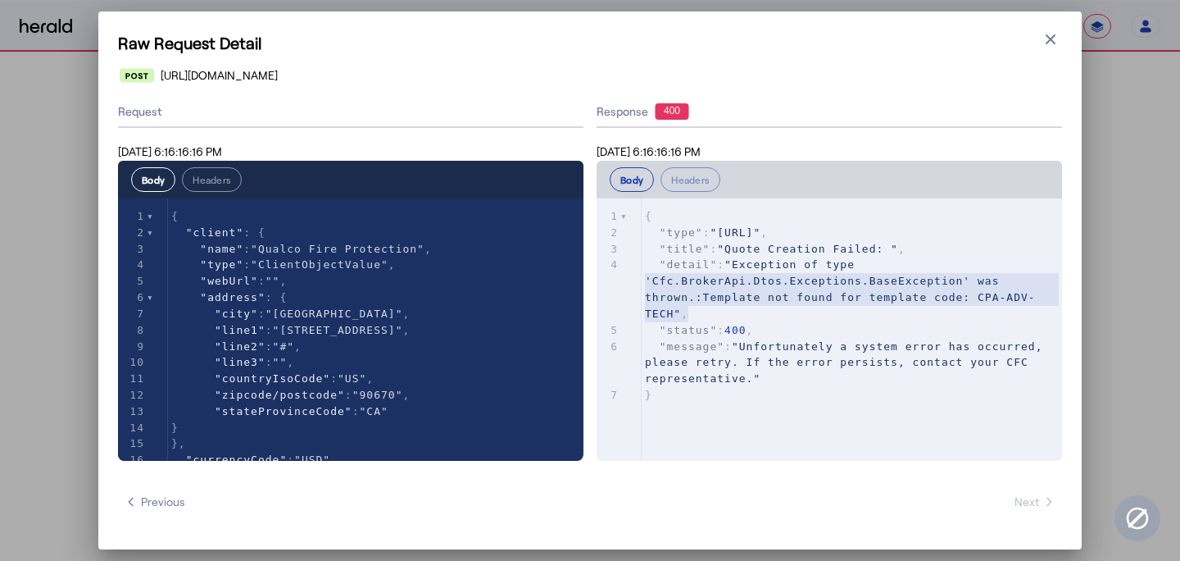
type textarea "**********"
drag, startPoint x: 711, startPoint y: 313, endPoint x: 639, endPoint y: 262, distance: 87.6
click at [639, 262] on div "x 1 { 2 "type" : "[URL]" , 3 "title" : "Quote Creation Failed: " , 4 "detail" :…" at bounding box center [850, 349] width 507 height 303
click at [1049, 43] on icon "button" at bounding box center [1051, 39] width 16 height 16
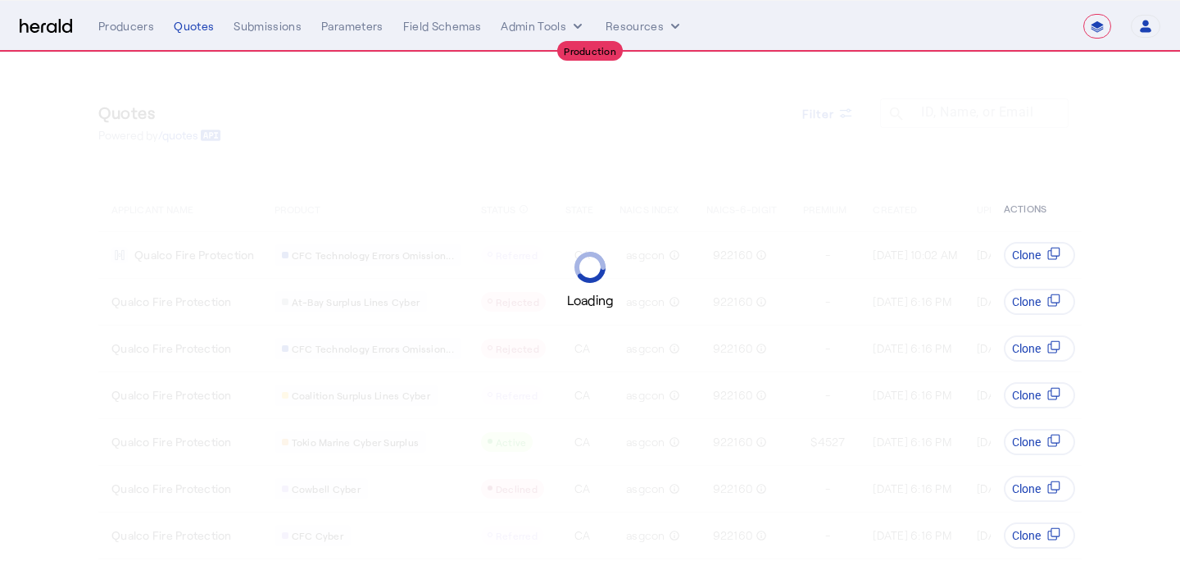
select select "**********"
select select "pfm_a9p2_hib_marketplace"
